Goal: Navigation & Orientation: Find specific page/section

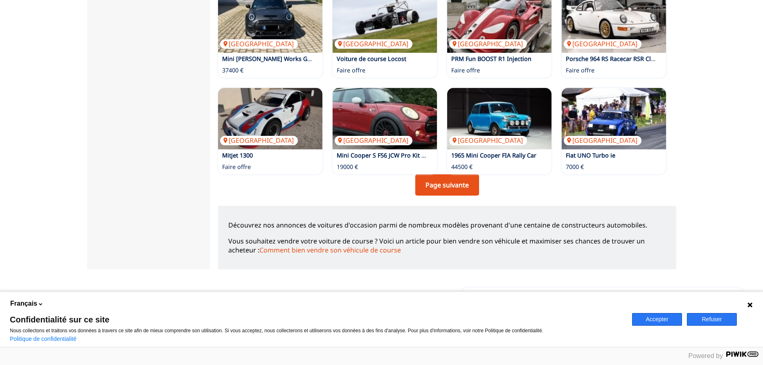
scroll to position [573, 0]
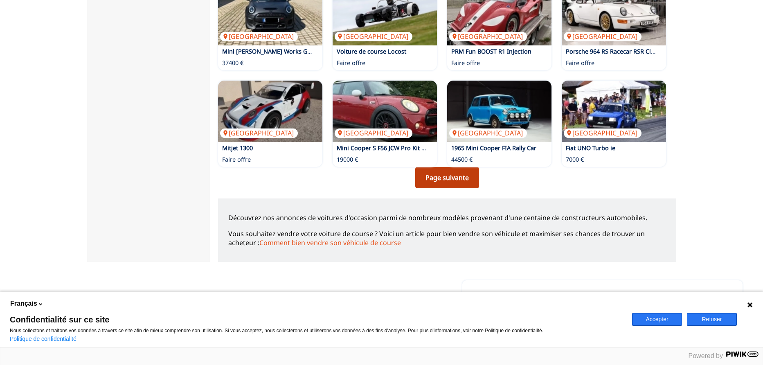
click at [432, 176] on link "Page suivante" at bounding box center [447, 177] width 64 height 21
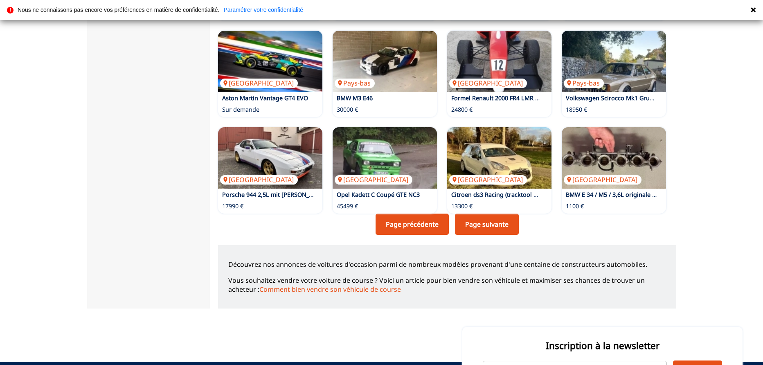
scroll to position [532, 0]
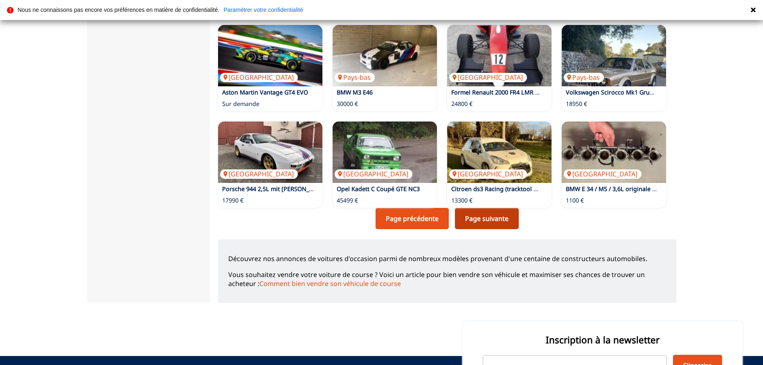
click at [497, 216] on link "Page suivante" at bounding box center [487, 218] width 64 height 21
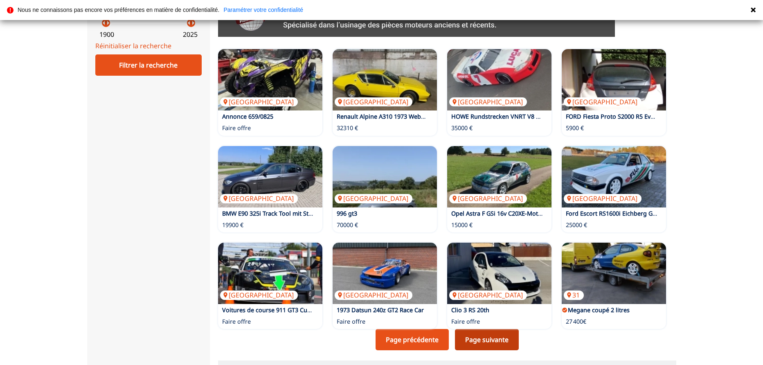
scroll to position [450, 0]
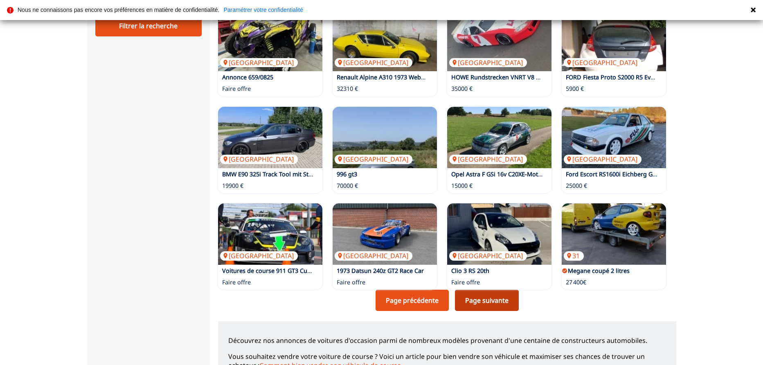
click at [485, 302] on link "Page suivante" at bounding box center [487, 300] width 64 height 21
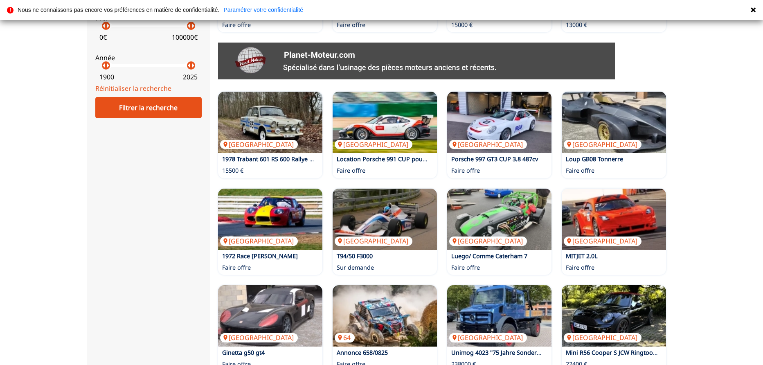
scroll to position [450, 0]
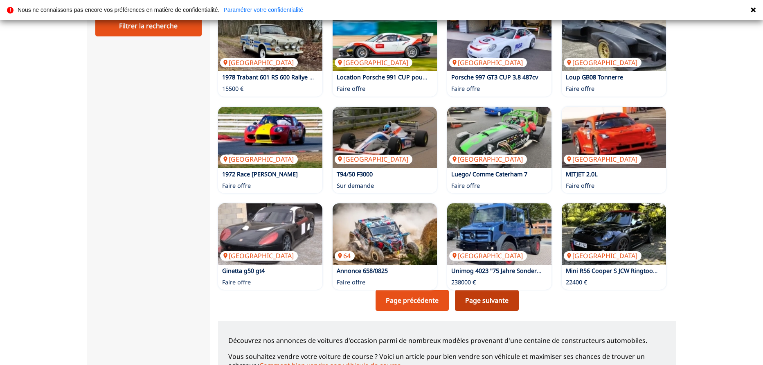
click at [494, 302] on link "Page suivante" at bounding box center [487, 300] width 64 height 21
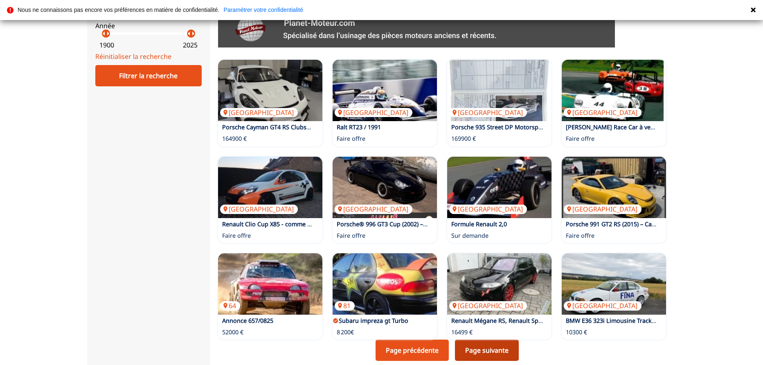
scroll to position [409, 0]
